Goal: Task Accomplishment & Management: Use online tool/utility

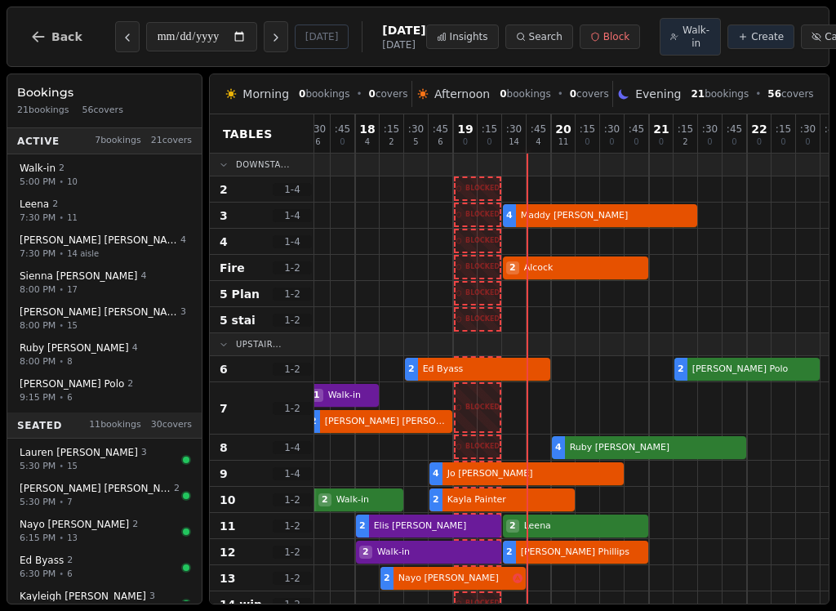
scroll to position [0, 8]
click at [682, 46] on span "Walk-in" at bounding box center [696, 37] width 29 height 26
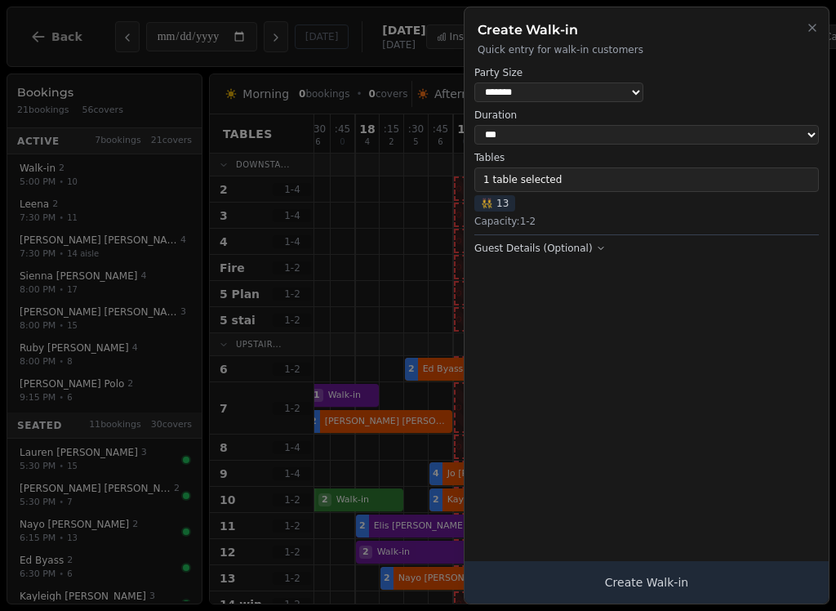
select select "*"
click at [500, 198] on span "👯 13" at bounding box center [494, 203] width 41 height 16
click at [501, 204] on span "👯 13" at bounding box center [494, 203] width 41 height 16
click at [543, 176] on button "1 table selected" at bounding box center [646, 179] width 344 height 24
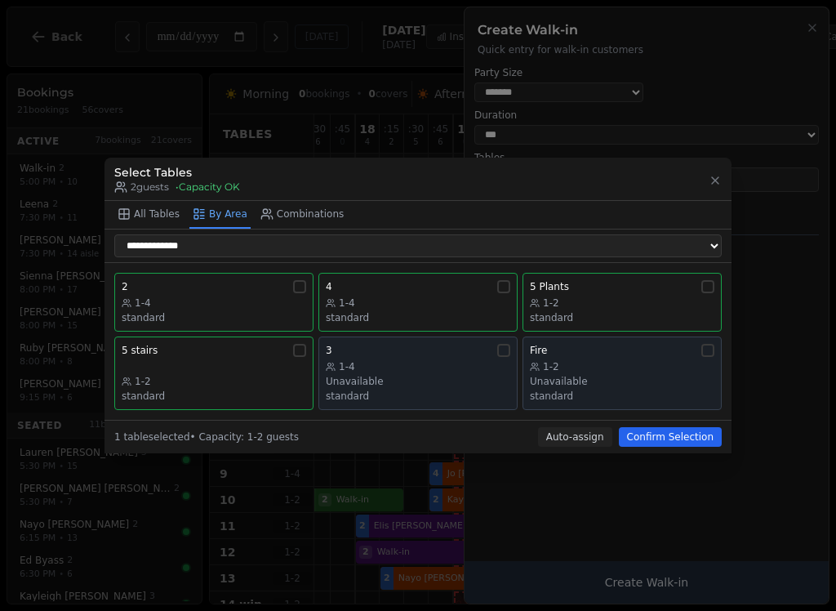
click at [272, 298] on div "1-4" at bounding box center [214, 302] width 184 height 13
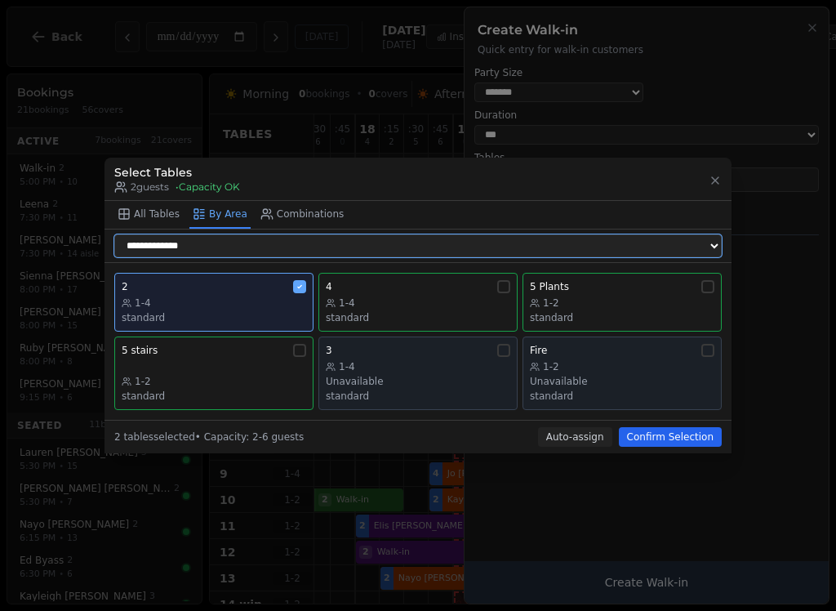
click at [263, 252] on select "**********" at bounding box center [417, 245] width 607 height 23
select select "**********"
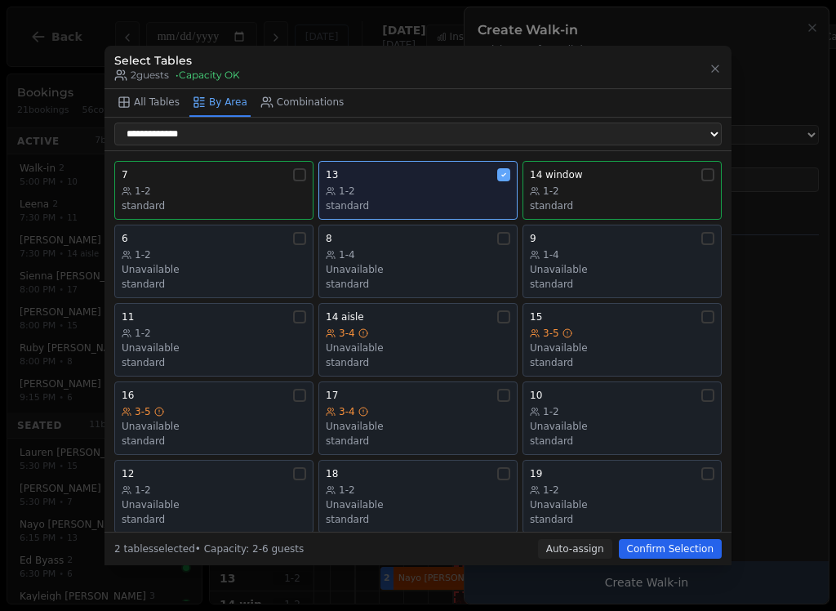
click at [483, 190] on div "1-2 standard" at bounding box center [418, 198] width 184 height 28
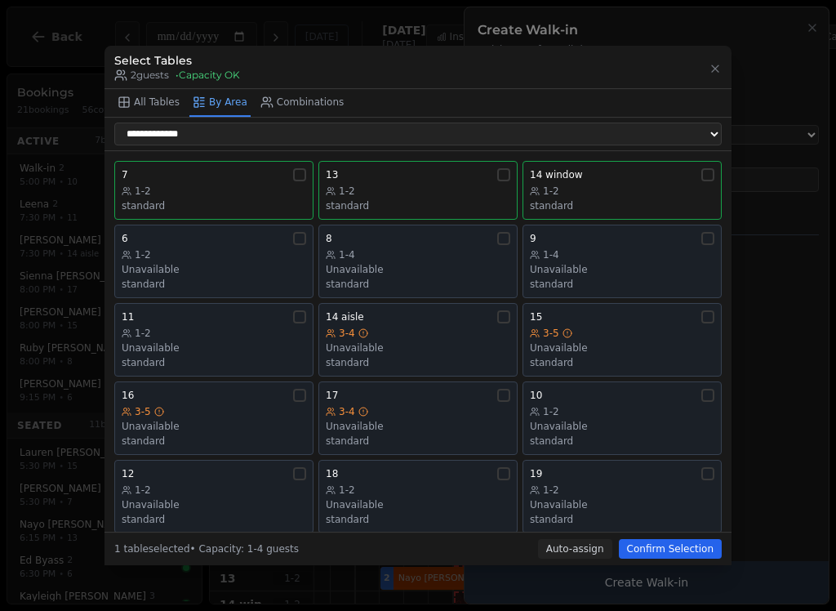
click at [690, 553] on button "Confirm Selection" at bounding box center [670, 549] width 103 height 20
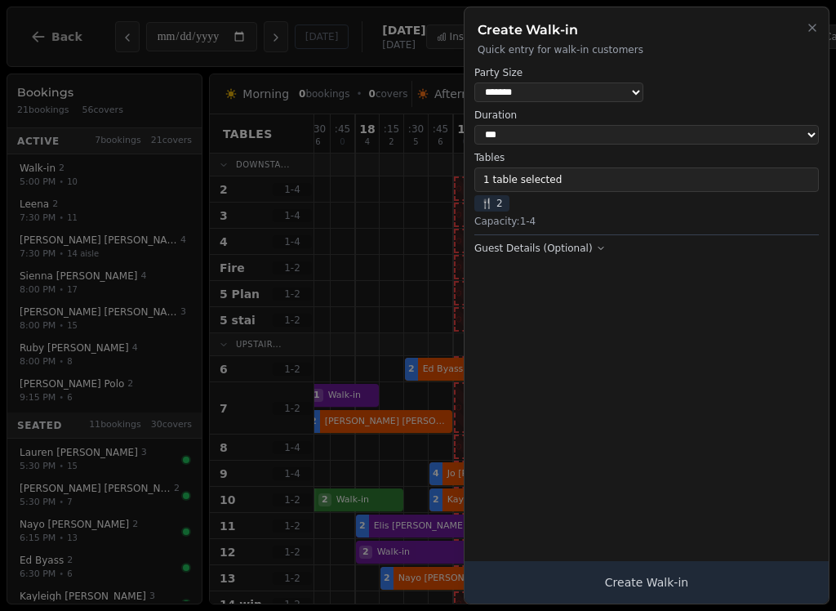
click at [642, 580] on button "Create Walk-in" at bounding box center [646, 582] width 364 height 42
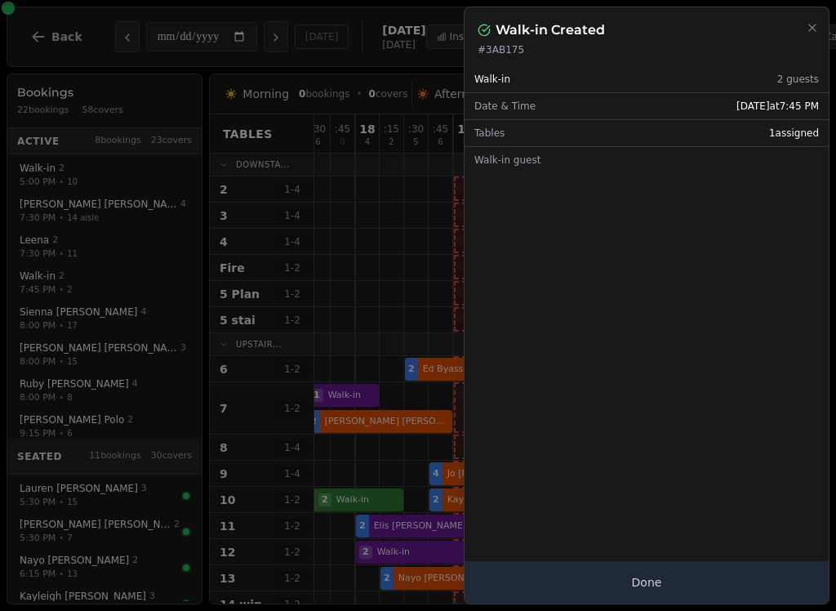
click at [658, 574] on button "Done" at bounding box center [646, 582] width 364 height 42
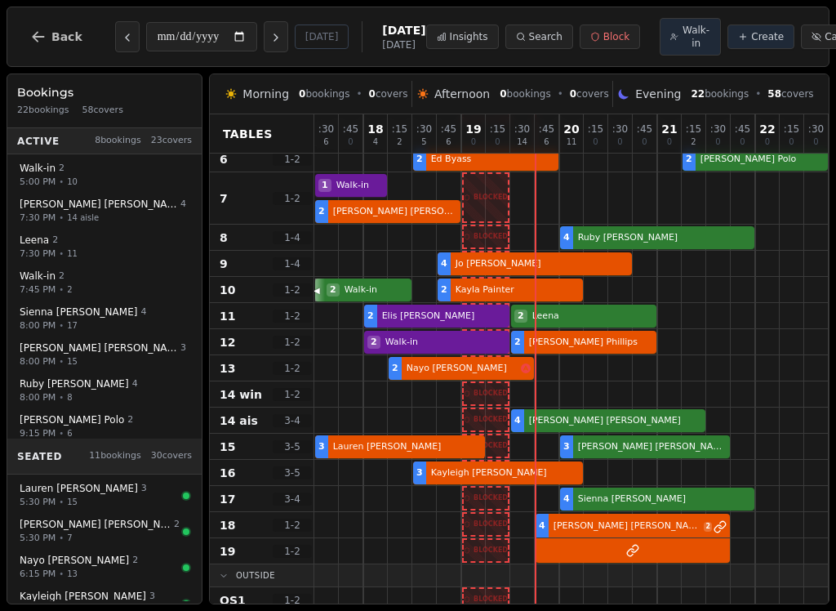
scroll to position [211, 0]
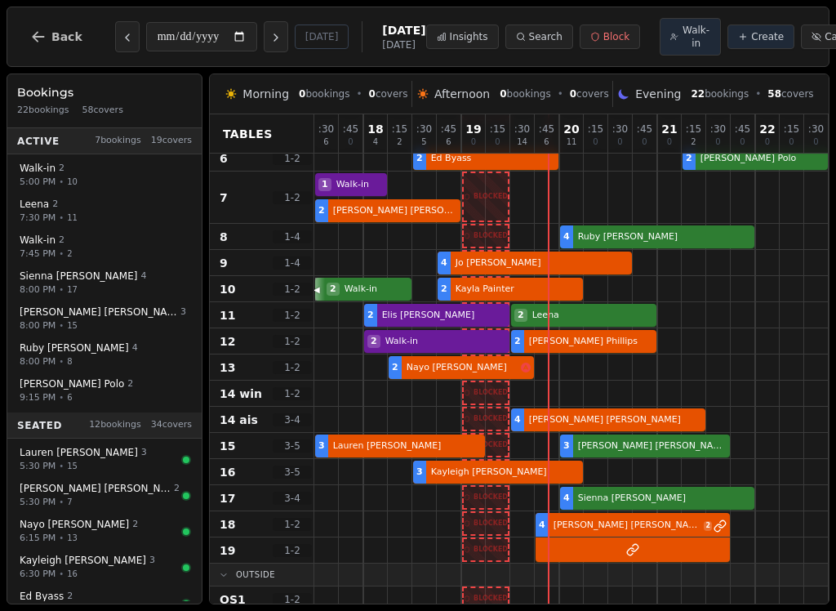
select select "****"
select select "*"
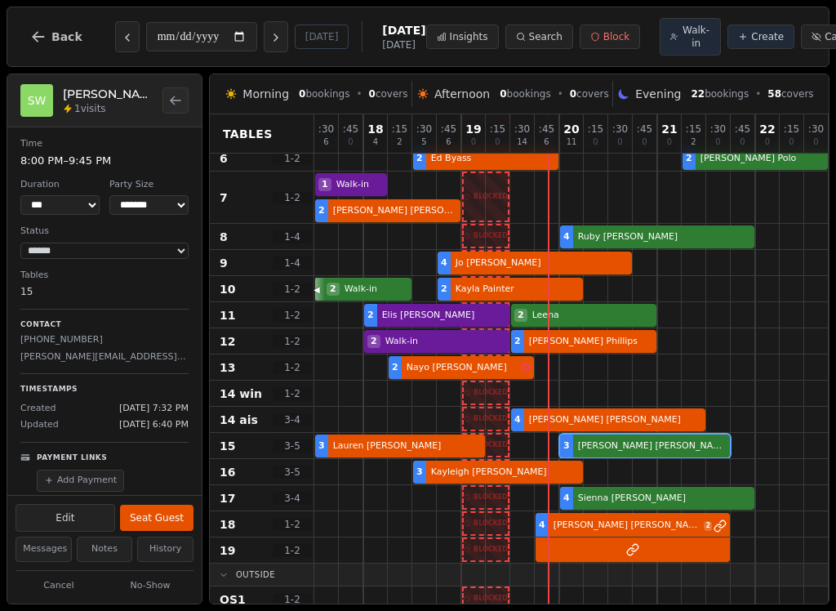
click at [158, 519] on button "Seat Guest" at bounding box center [156, 517] width 73 height 26
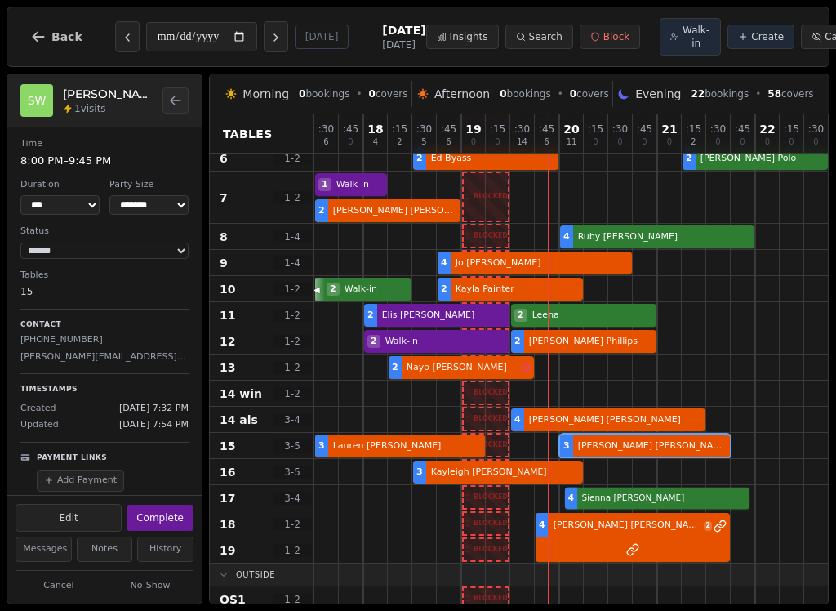
click at [620, 502] on div "4 [PERSON_NAME]" at bounding box center [595, 498] width 563 height 26
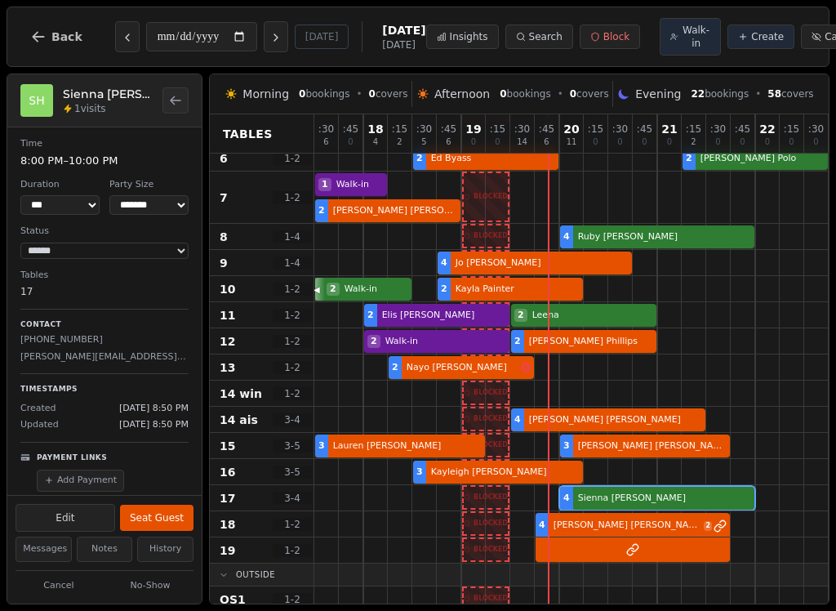
click at [163, 515] on button "Seat Guest" at bounding box center [156, 517] width 73 height 26
